Goal: Transaction & Acquisition: Purchase product/service

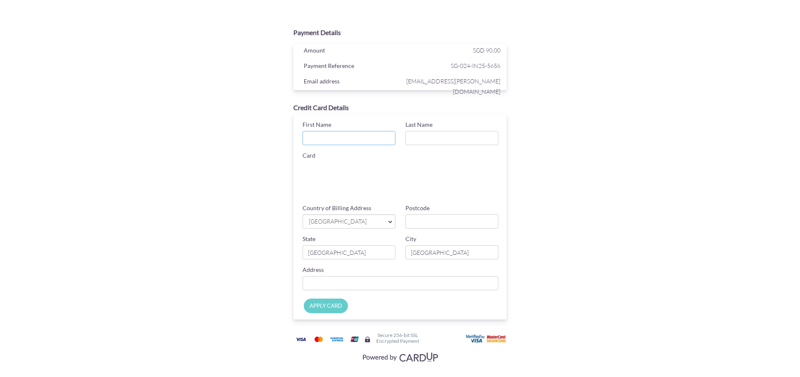
click at [338, 136] on input "First Name" at bounding box center [348, 138] width 93 height 14
type input "[PERSON_NAME]"
type input "S"
click at [331, 282] on input "Country of Billing Address" at bounding box center [400, 283] width 196 height 14
type input "[STREET_ADDRESS]"
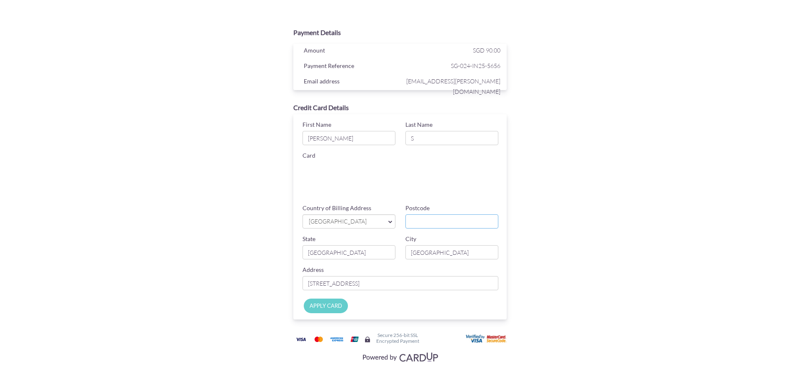
type input "521221"
click at [330, 309] on input "APPLY CARD" at bounding box center [326, 305] width 44 height 15
type input "Applying..."
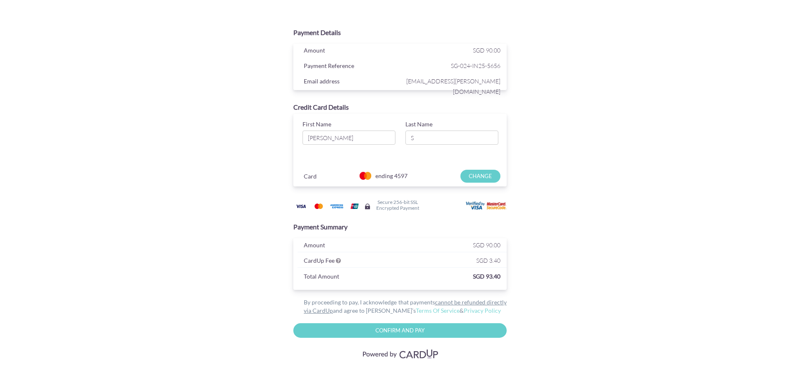
click at [580, 230] on div "Payment Details Amount SGD 90.00 Payment Reference SG-024-IN25-5656 Email addre…" at bounding box center [400, 192] width 406 height 337
click at [397, 334] on input "Confirm and Pay" at bounding box center [399, 330] width 213 height 15
type input "Please wait..."
